Goal: Information Seeking & Learning: Learn about a topic

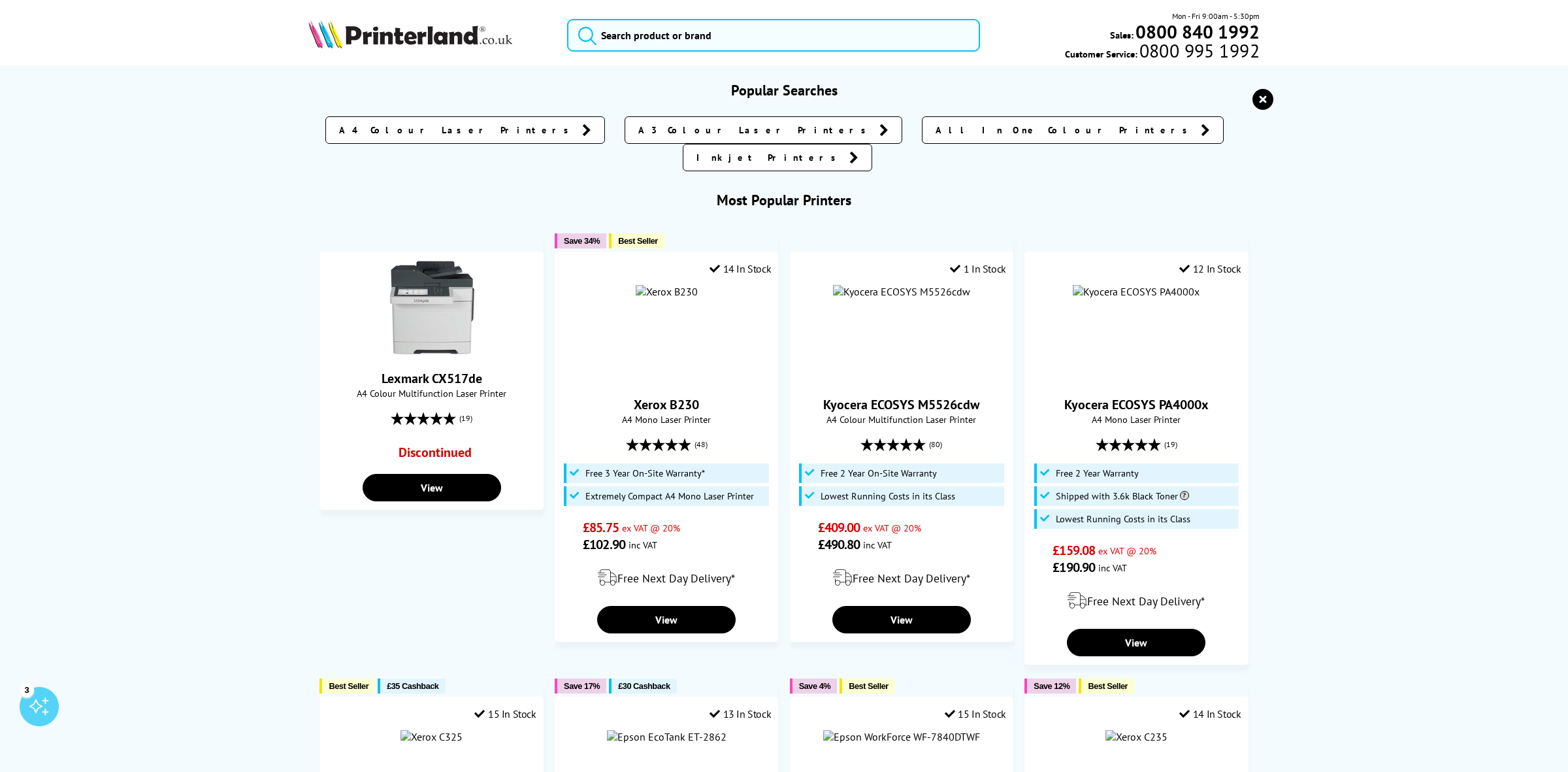
click at [595, 31] on form at bounding box center [773, 35] width 413 height 33
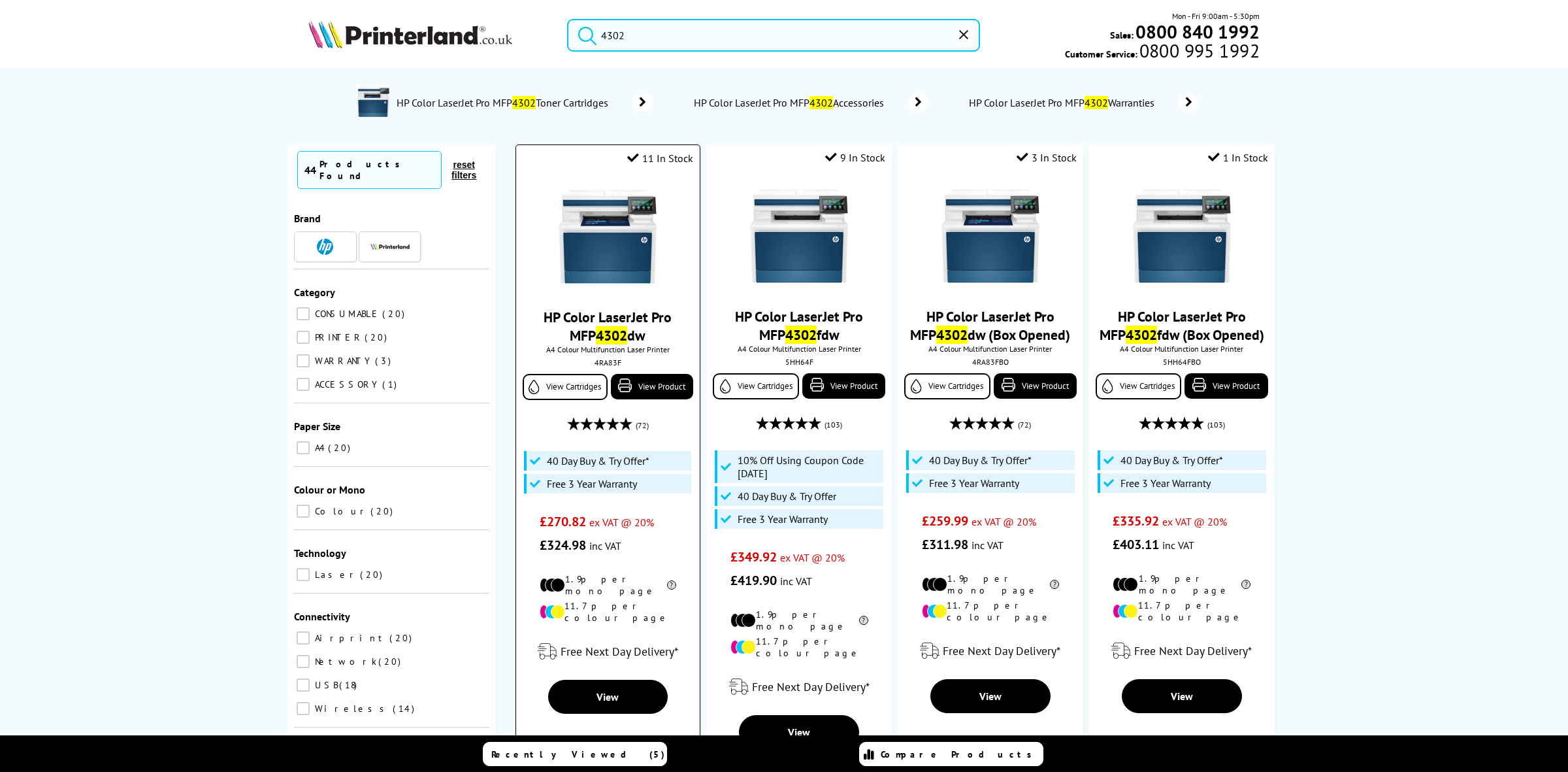
type input "4302"
click at [612, 223] on img at bounding box center [607, 237] width 98 height 98
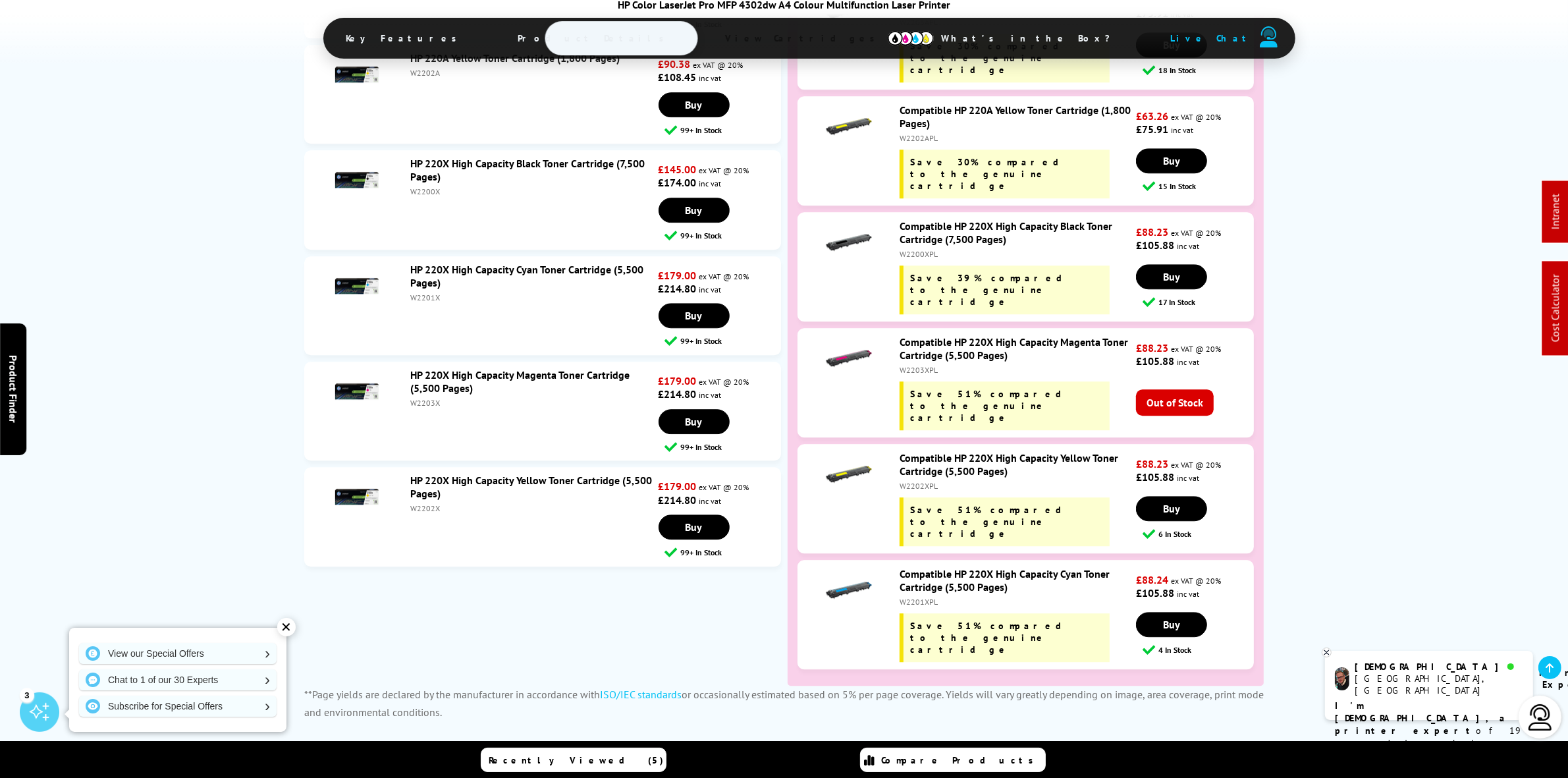
scroll to position [3622, 0]
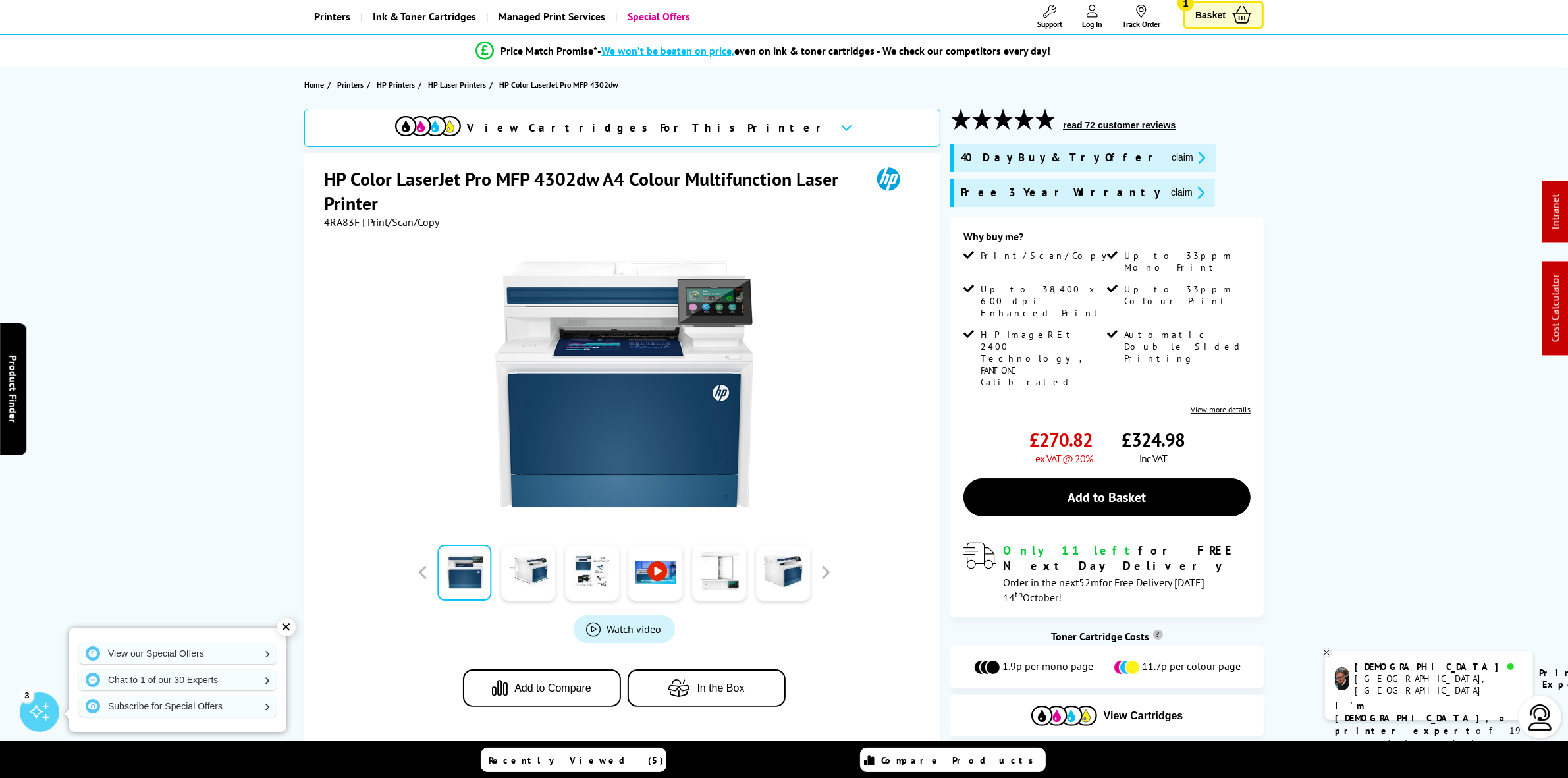
scroll to position [0, 0]
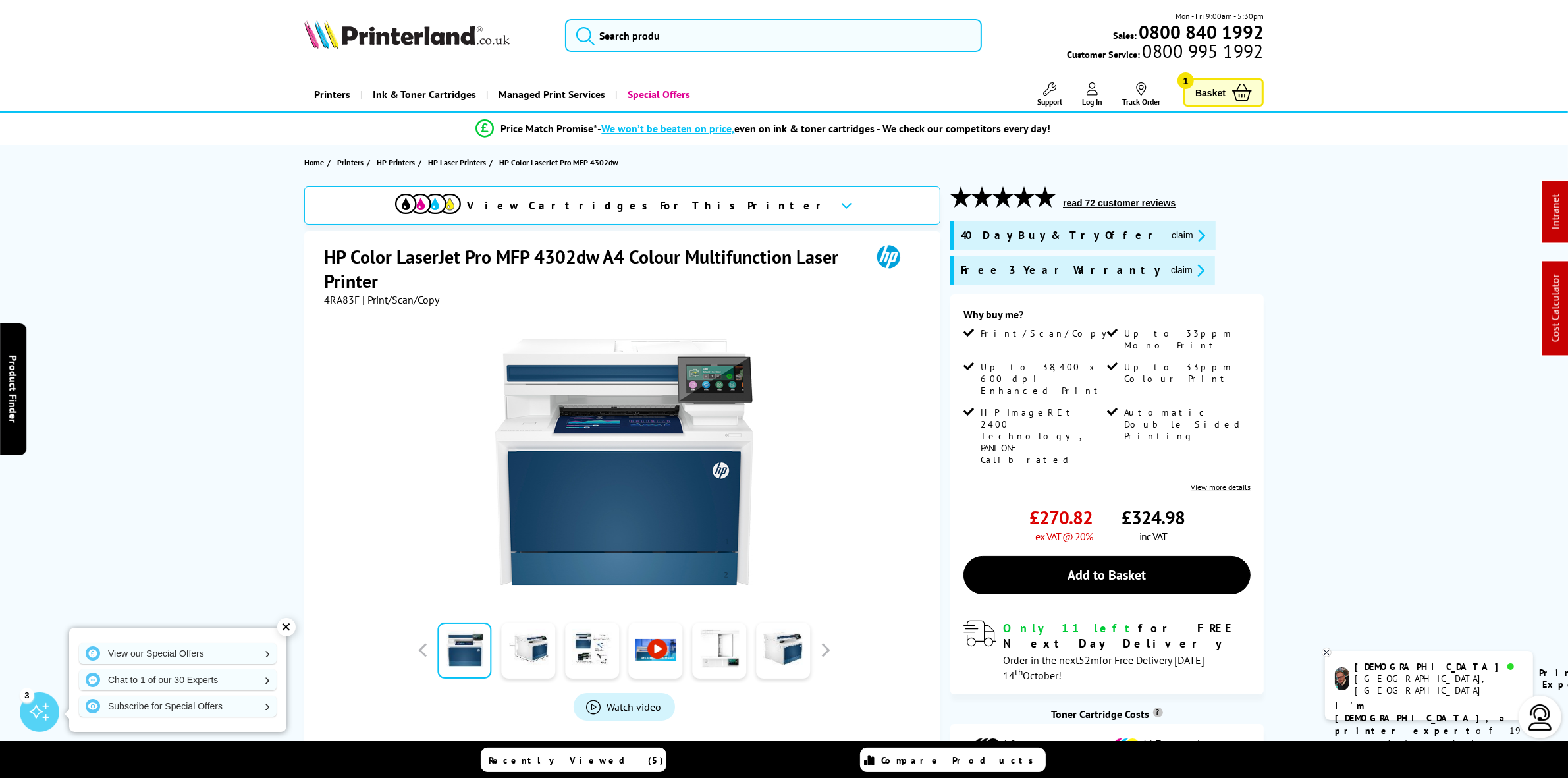
click at [410, 44] on img at bounding box center [407, 34] width 206 height 29
